Goal: Use online tool/utility: Use online tool/utility

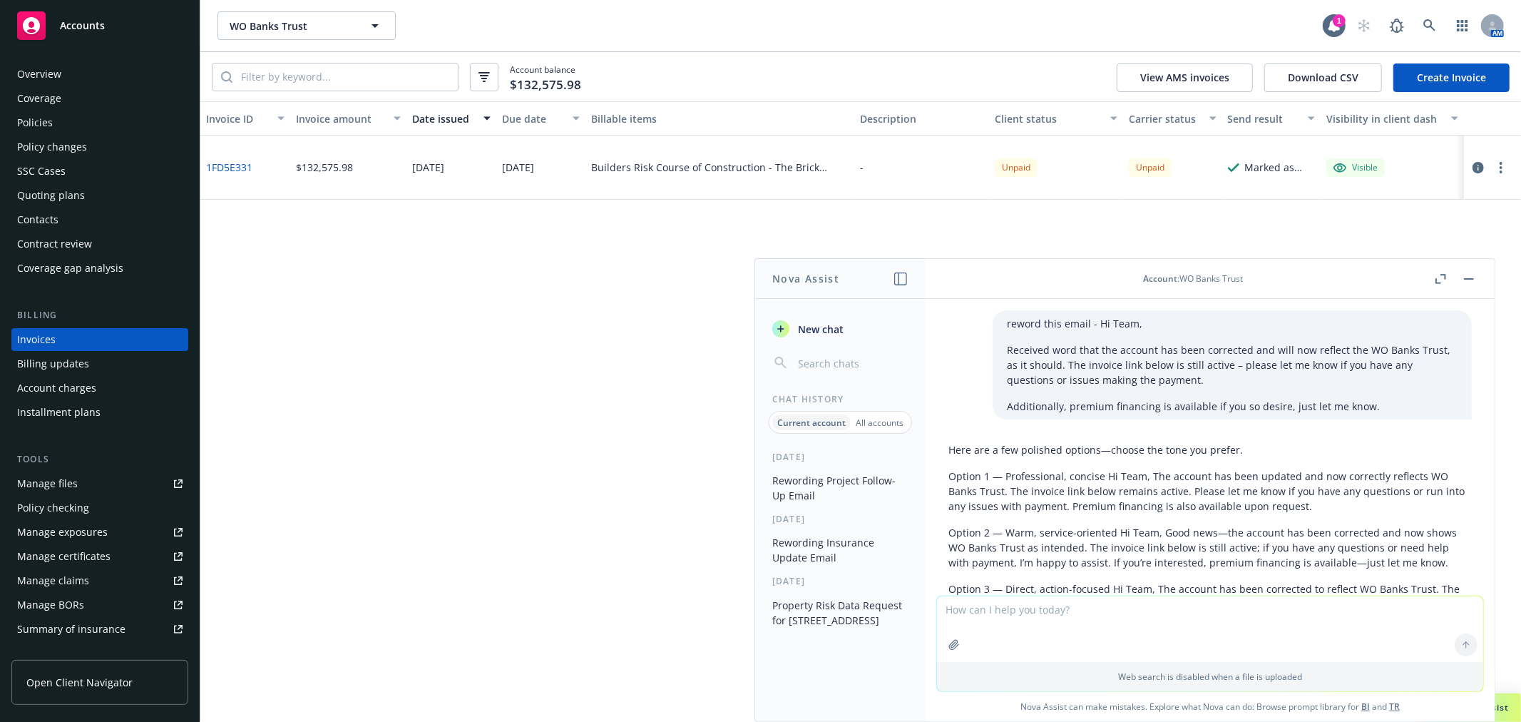
scroll to position [2299, 0]
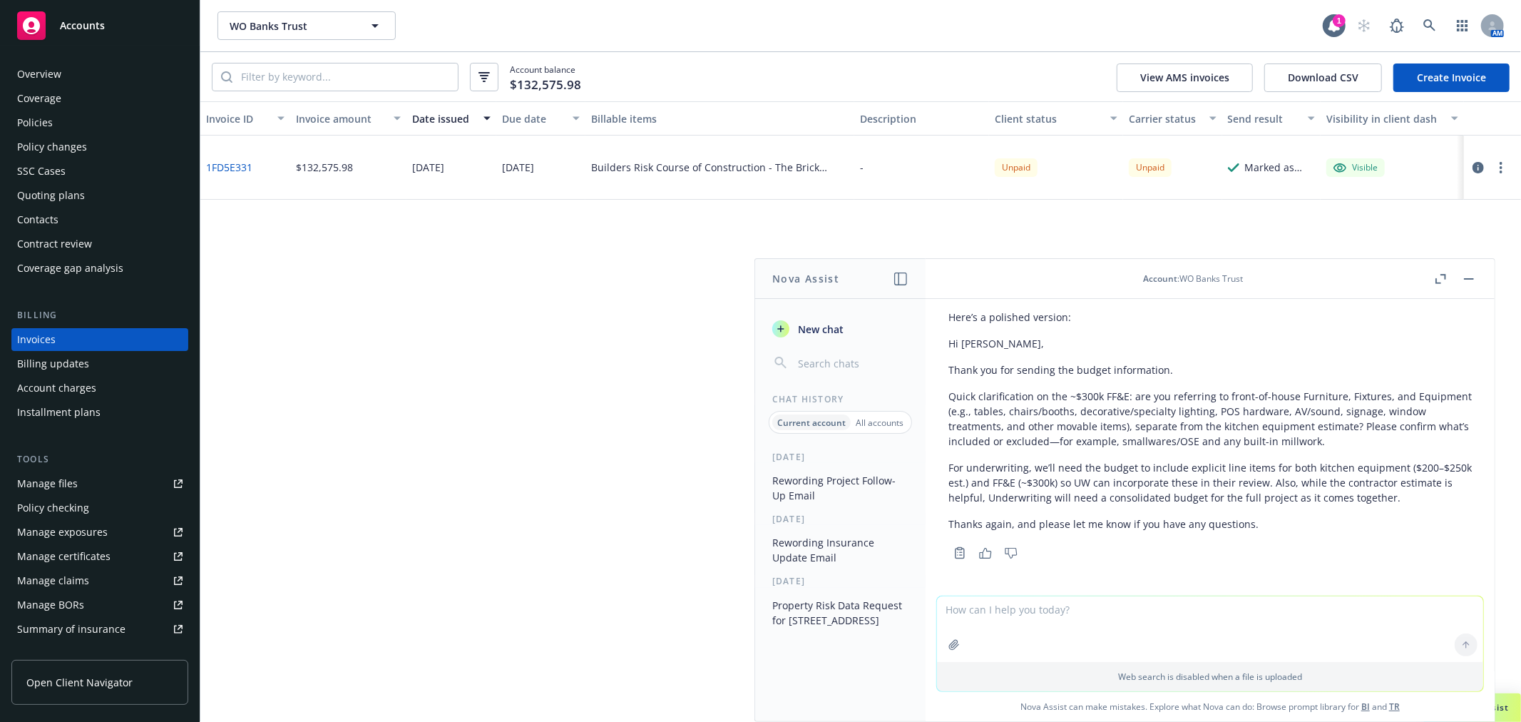
click at [1334, 543] on div "Copy to clipboard Thumbs up Thumbs down" at bounding box center [1211, 553] width 524 height 20
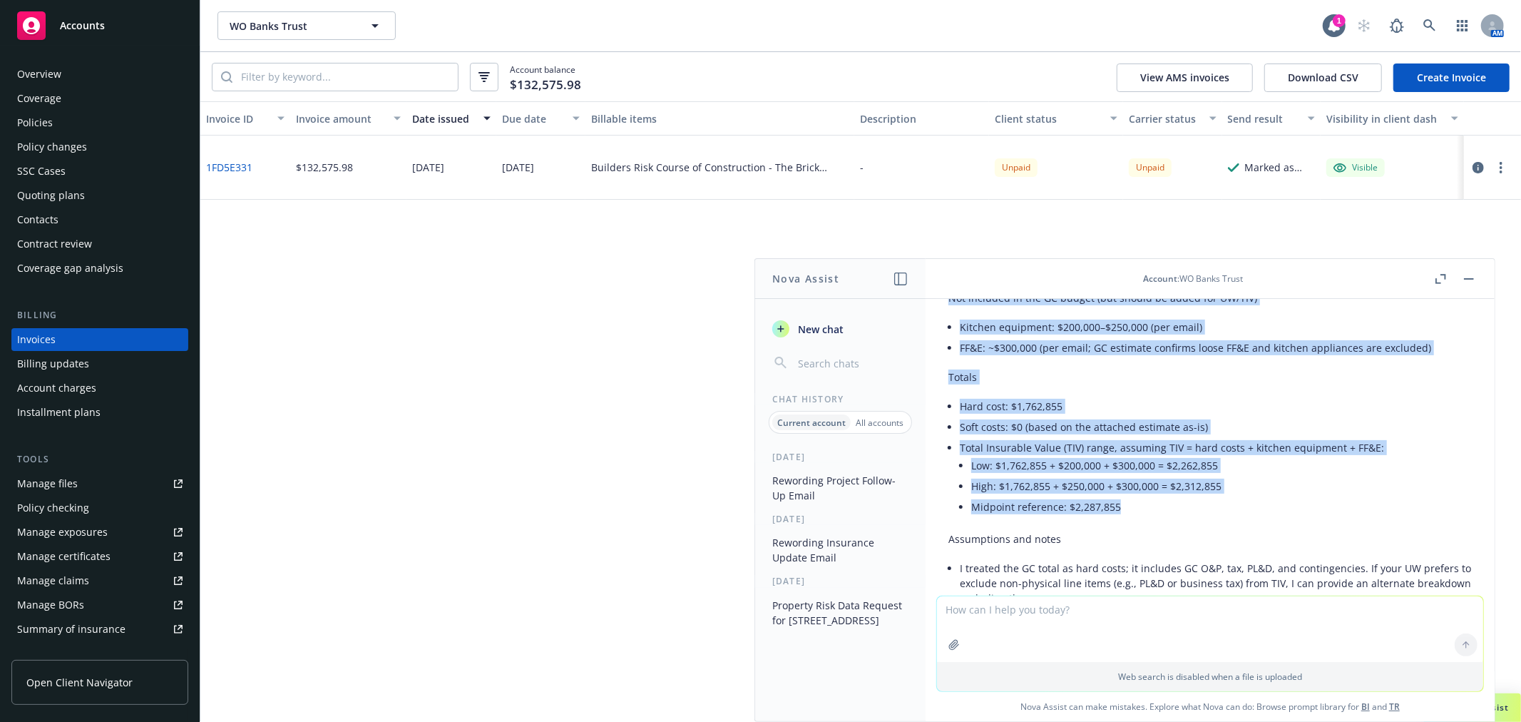
scroll to position [1615, 0]
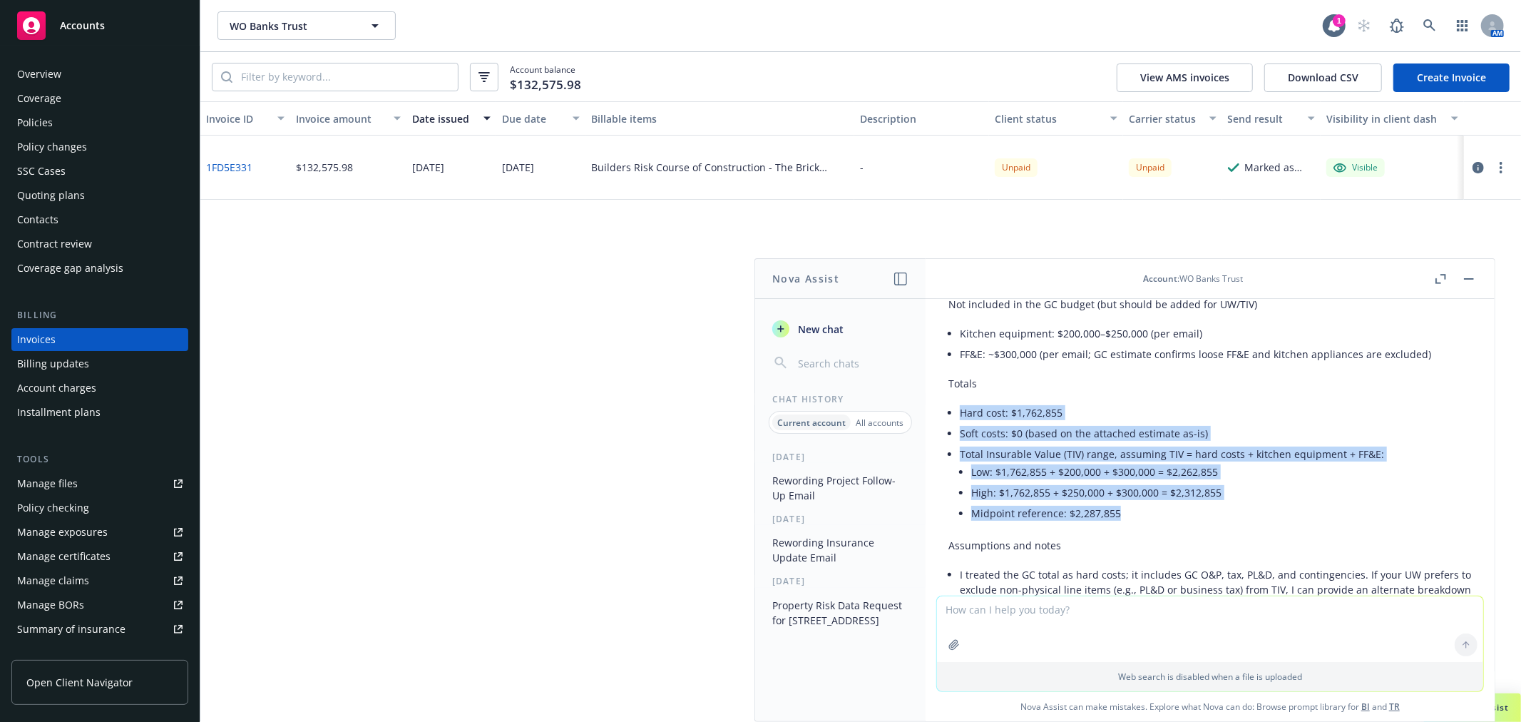
drag, startPoint x: 1129, startPoint y: 460, endPoint x: 949, endPoint y: 409, distance: 186.7
click at [960, 409] on ul "Hard cost: $1,762,855 Soft costs: $0 (based on the attached estimate as-is) Tot…" at bounding box center [1216, 464] width 512 height 124
copy ul "Hard cost: $1,762,855 Soft costs: $0 (based on the attached estimate as-is) Tot…"
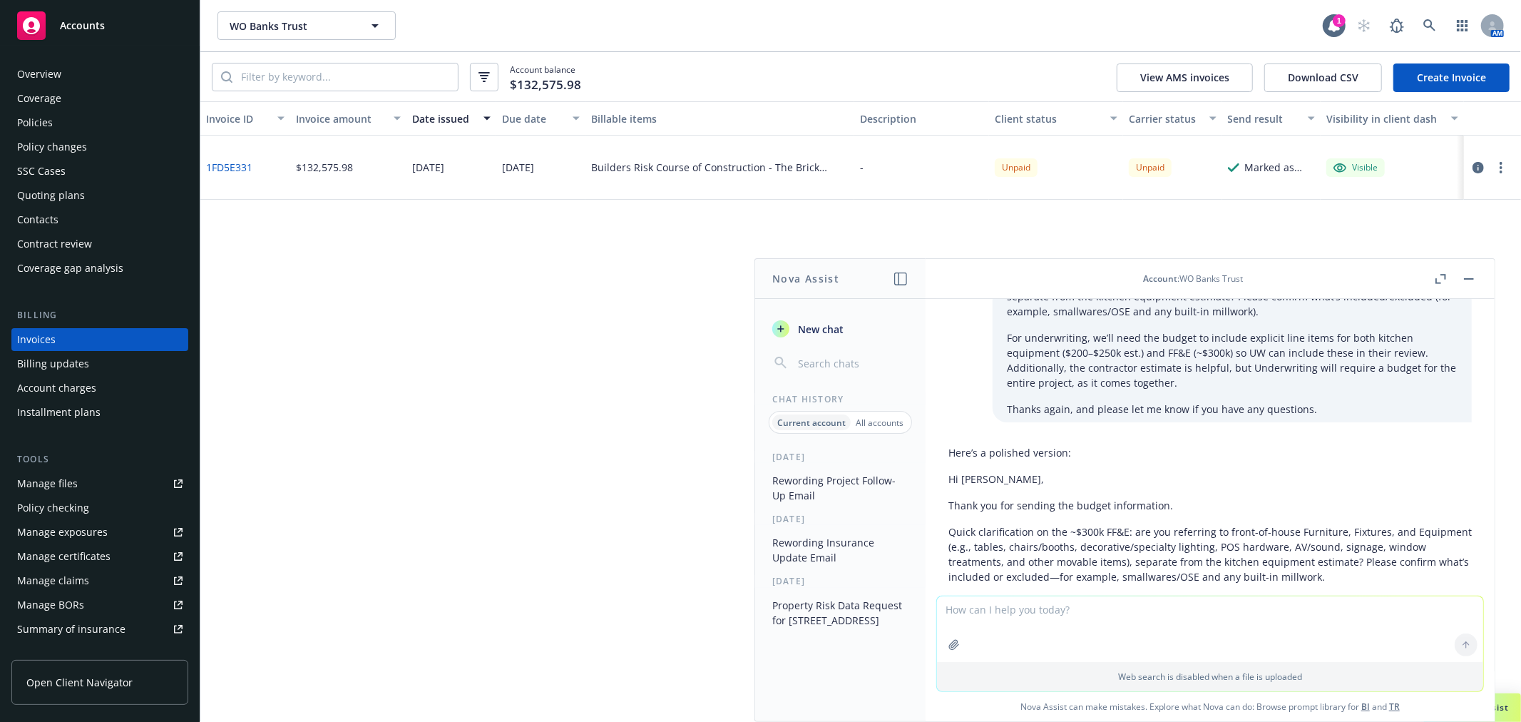
scroll to position [2299, 0]
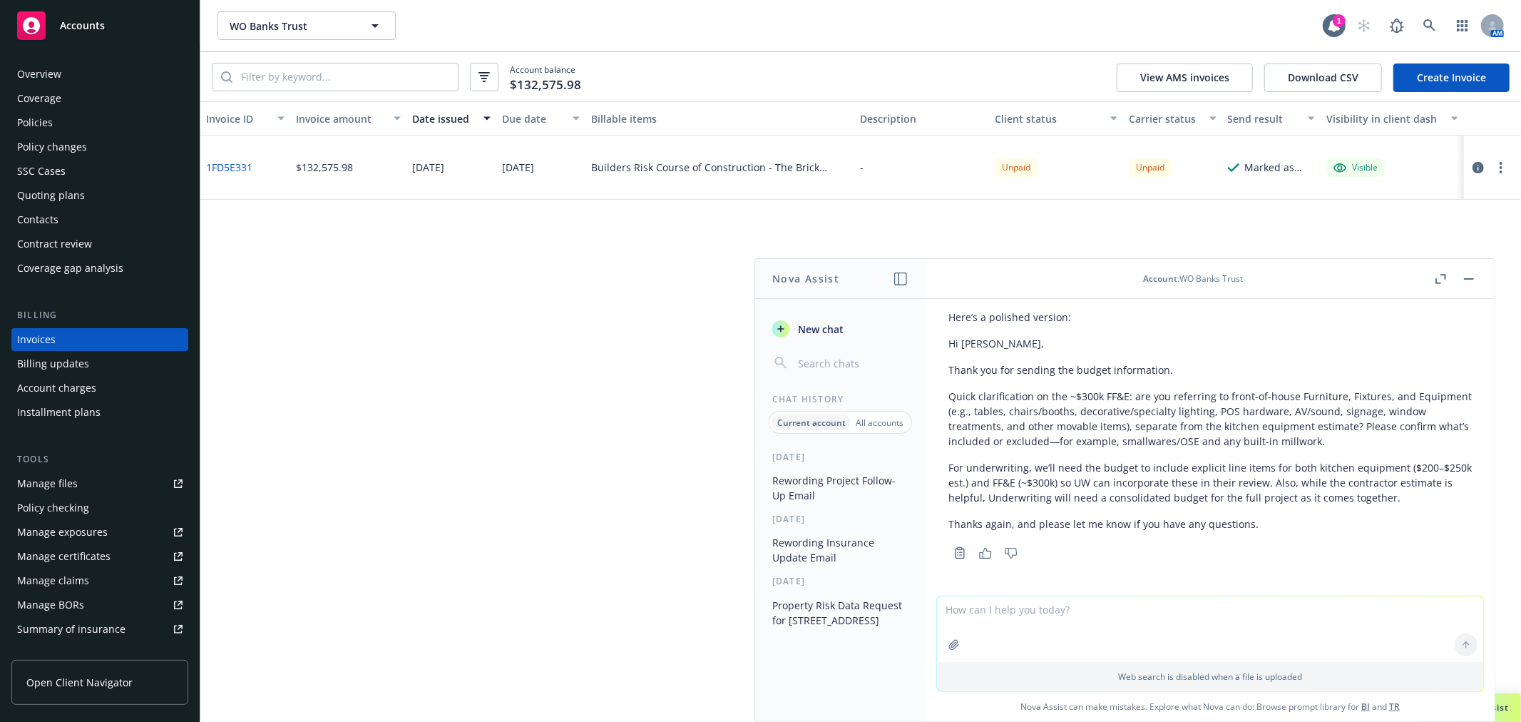
click at [118, 26] on div "Accounts" at bounding box center [99, 25] width 165 height 29
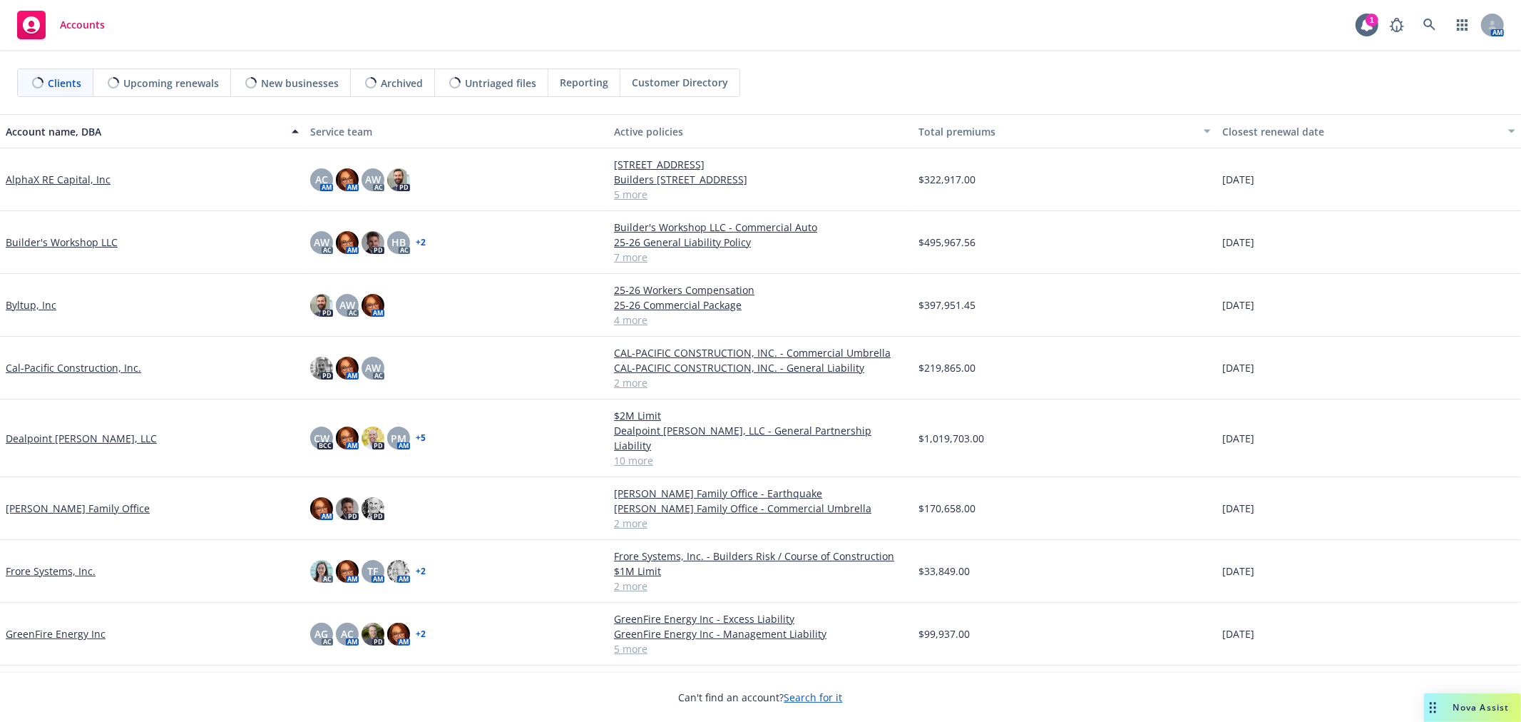
click at [1476, 710] on span "Nova Assist" at bounding box center [1482, 707] width 56 height 12
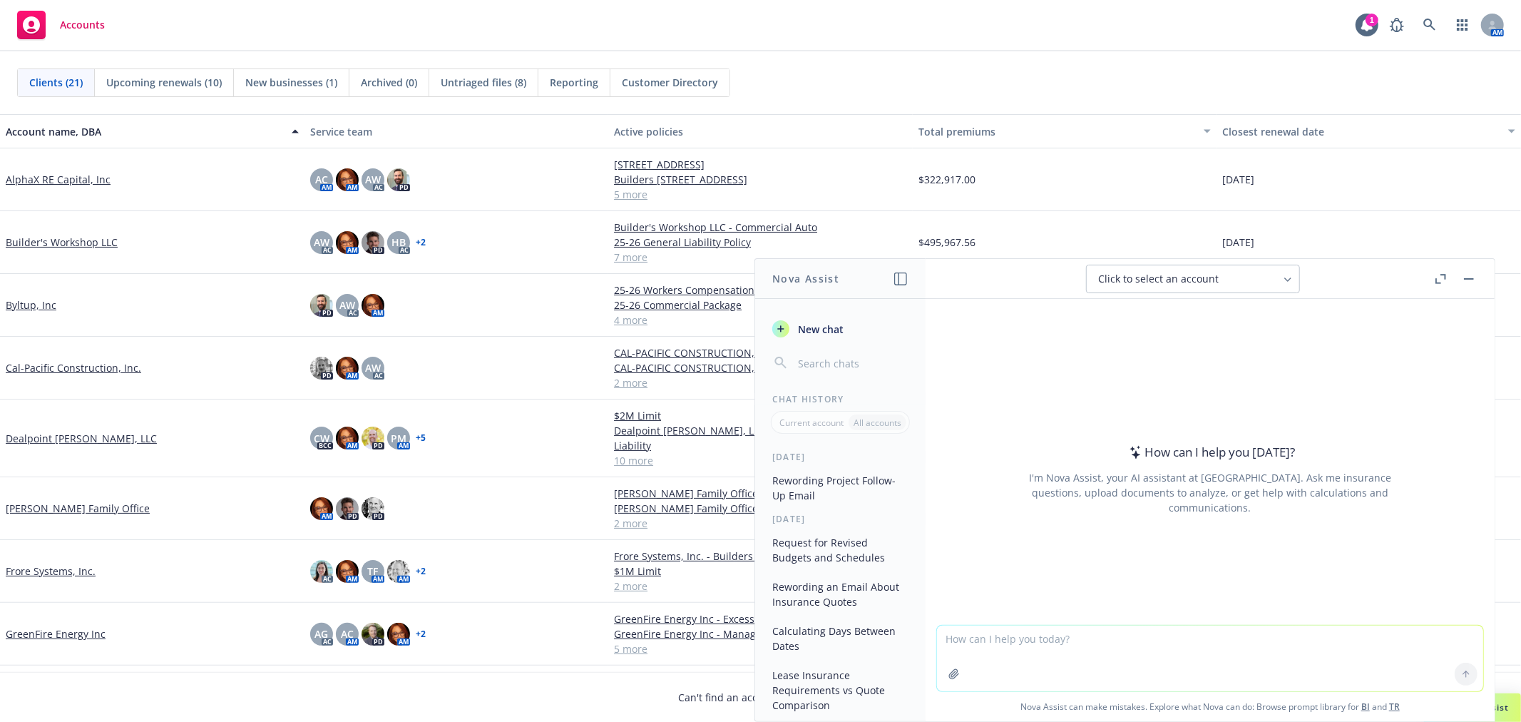
click at [1030, 638] on textarea at bounding box center [1210, 659] width 546 height 66
paste textarea "Hi Team, Wanted to confirm, [PERSON_NAME], will you be handling the needed chan…"
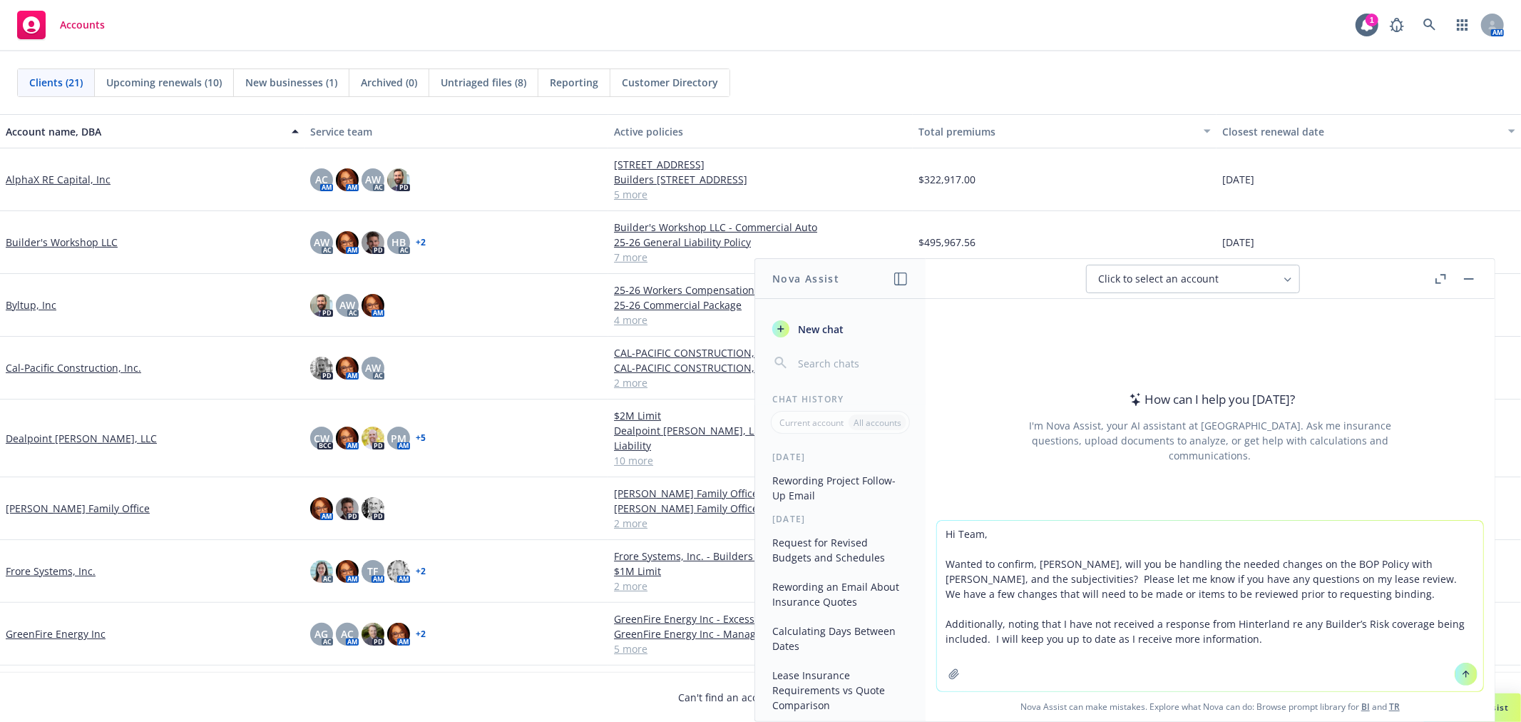
click at [942, 538] on textarea "Hi Team, Wanted to confirm, [PERSON_NAME], will you be handling the needed chan…" at bounding box center [1210, 606] width 546 height 170
type textarea "reword this email - Hi Team, Wanted to confirm, [PERSON_NAME], will you be hand…"
click at [1461, 675] on icon at bounding box center [1466, 674] width 10 height 10
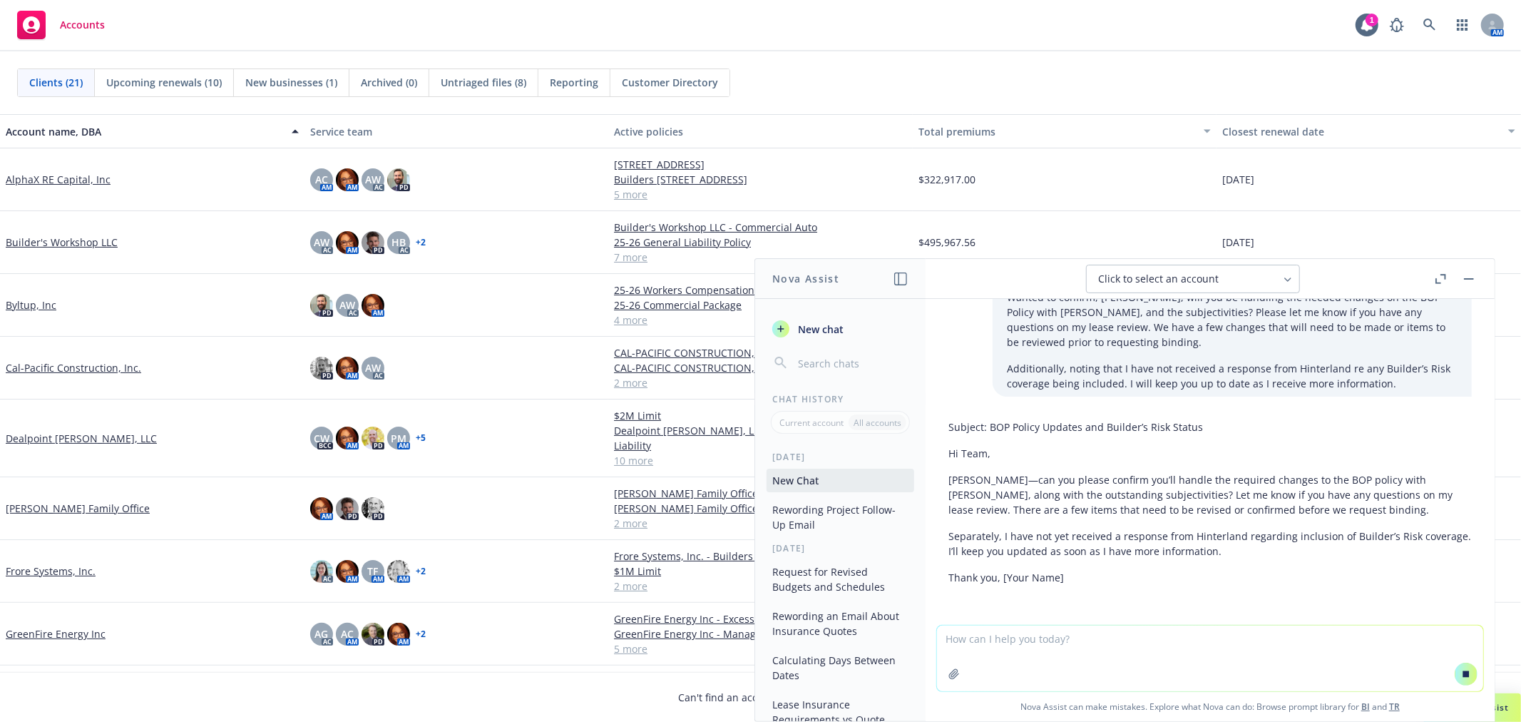
scroll to position [78, 0]
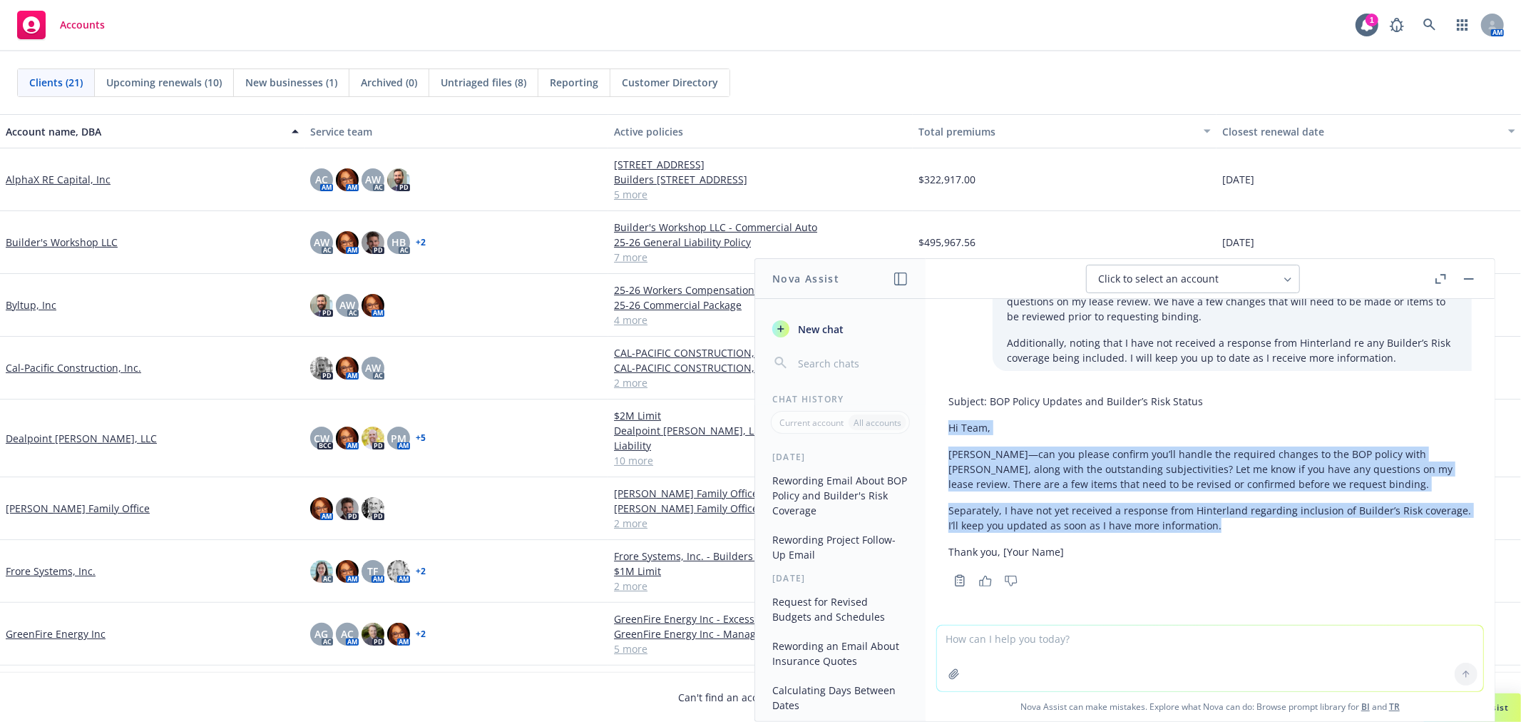
drag, startPoint x: 950, startPoint y: 427, endPoint x: 1302, endPoint y: 526, distance: 366.2
click at [1302, 526] on div "Subject: BOP Policy Updates and Builder’s Risk Status Hi Team, [PERSON_NAME]—ca…" at bounding box center [1211, 476] width 524 height 177
copy div "Hi Team, [PERSON_NAME]—can you please confirm you’ll handle the required change…"
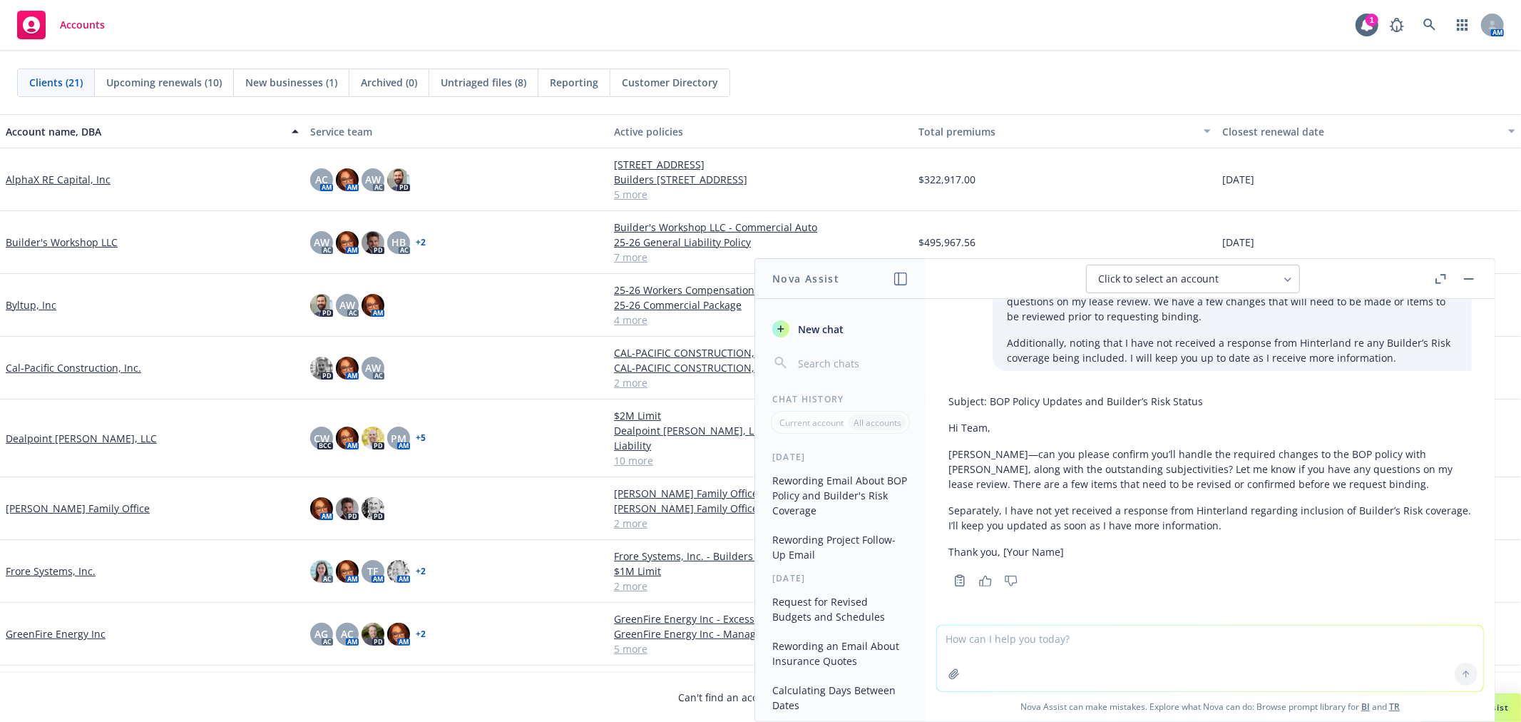
click at [1111, 639] on textarea at bounding box center [1210, 659] width 546 height 66
click at [842, 328] on span "New chat" at bounding box center [819, 329] width 48 height 15
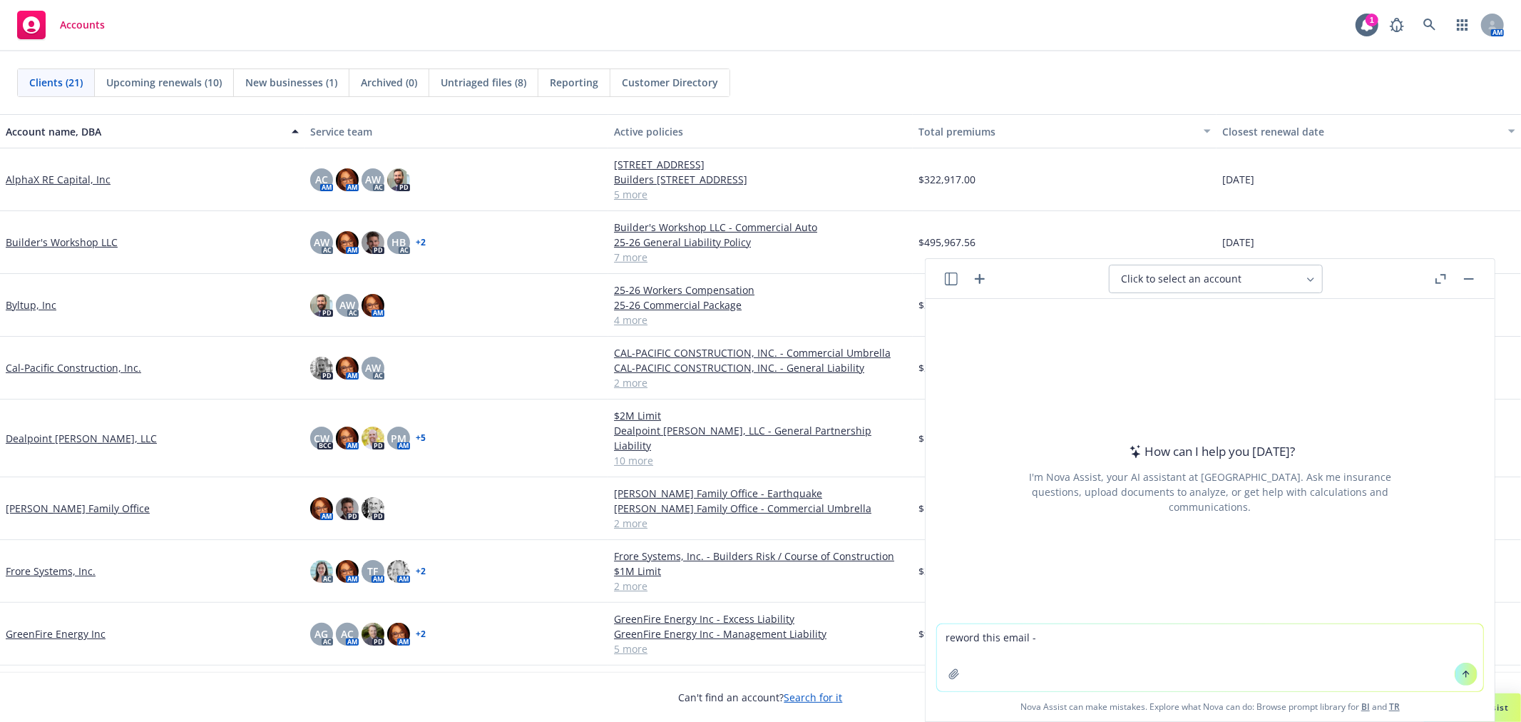
type textarea "reword this email - Hi Team, I am working with Underwriting, but the reality is…"
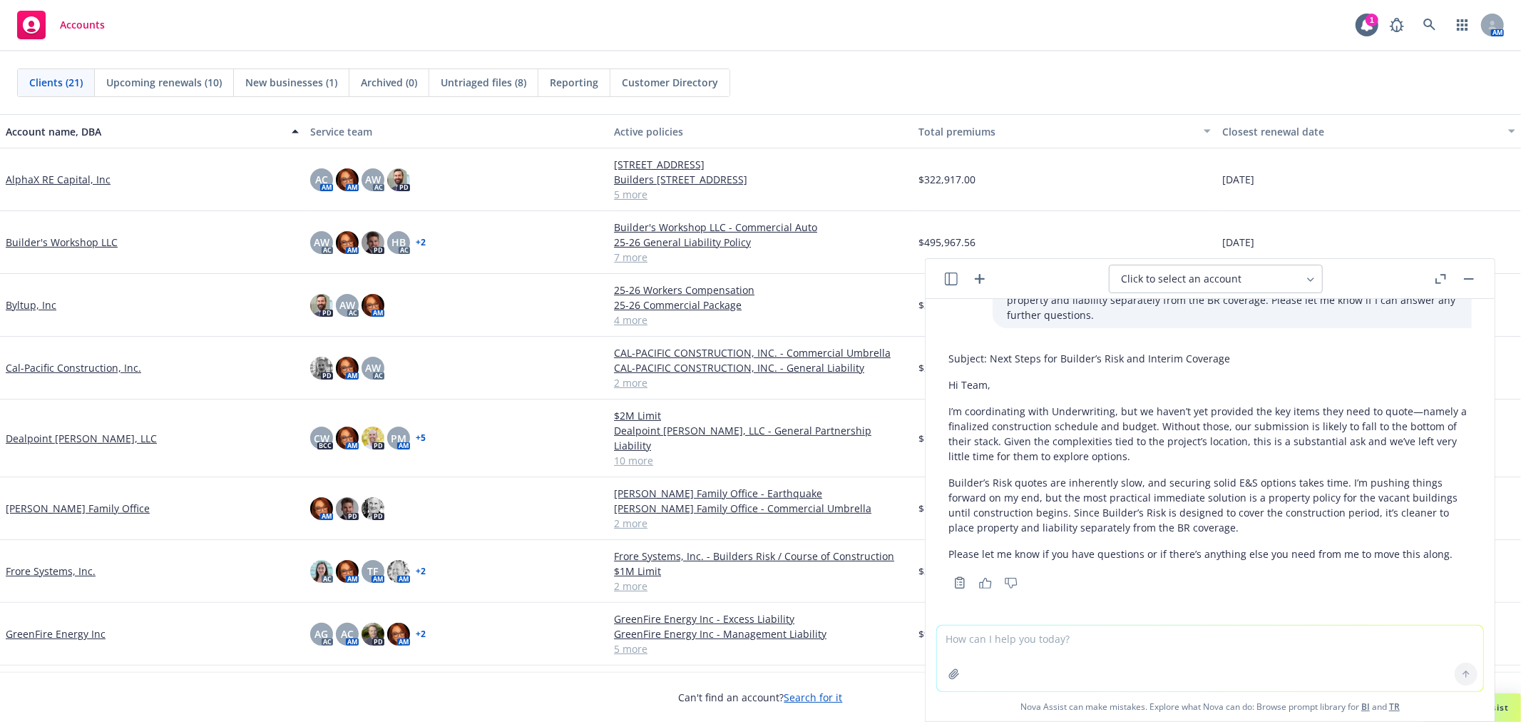
scroll to position [172, 0]
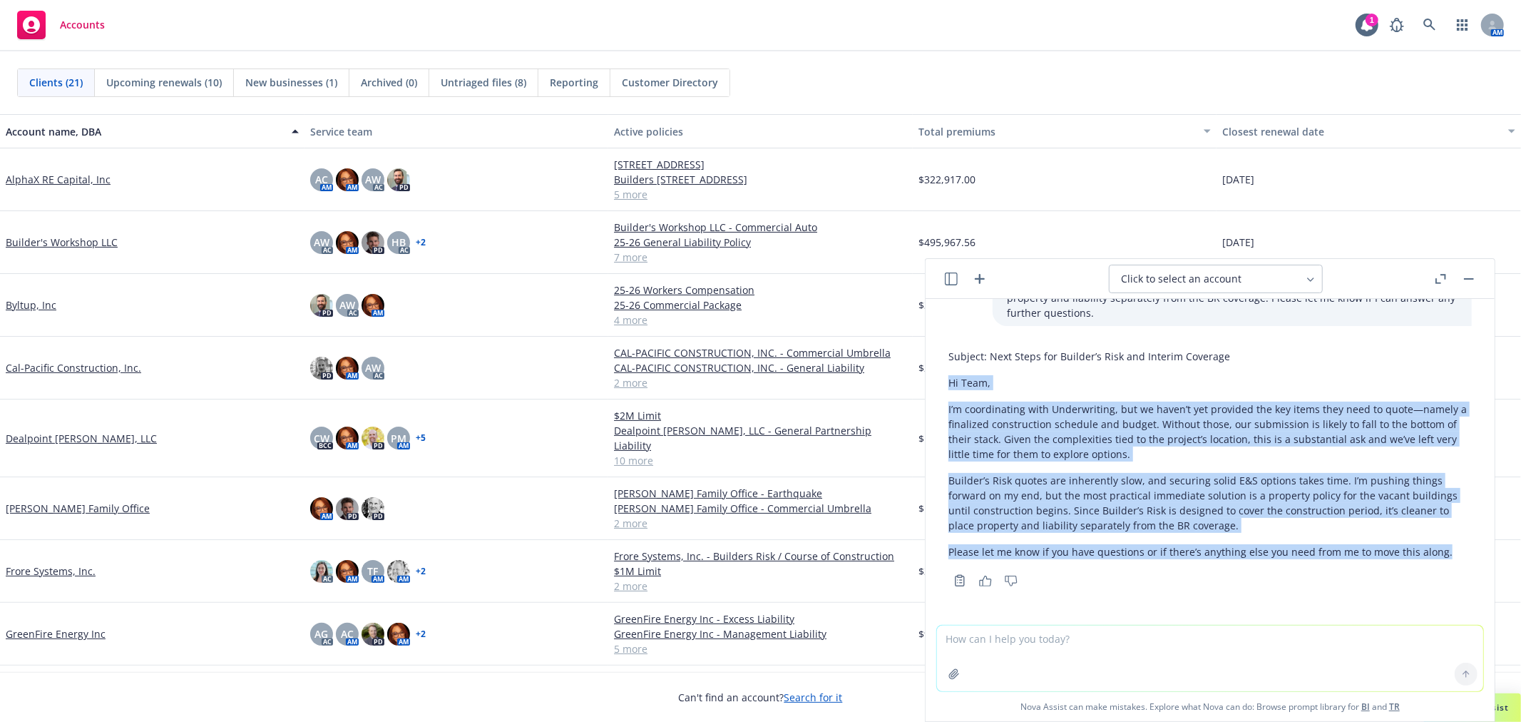
drag, startPoint x: 949, startPoint y: 382, endPoint x: 1460, endPoint y: 560, distance: 541.6
click at [1460, 560] on div "reword this email - Hi Team, I am working with Underwriting, but the reality is…" at bounding box center [1210, 462] width 569 height 326
copy div "Hi Team, I’m coordinating with Underwriting, but we haven’t yet provided the ke…"
